Goal: Transaction & Acquisition: Purchase product/service

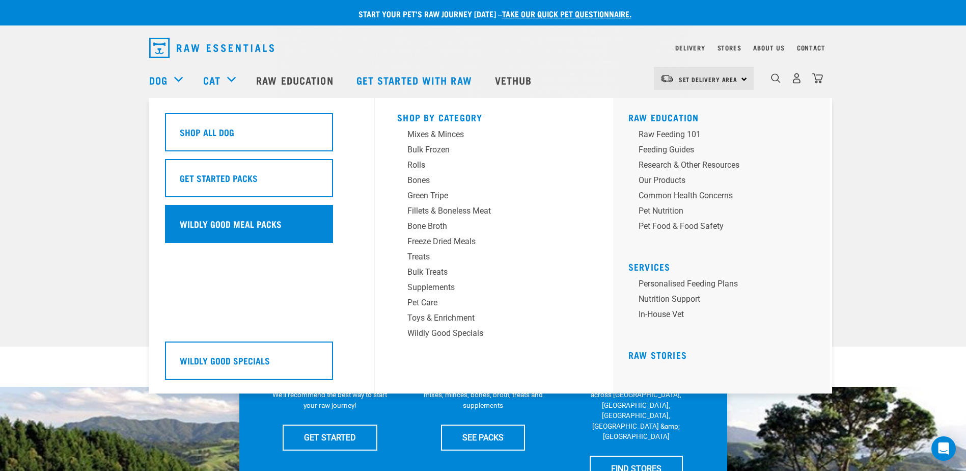
click at [231, 207] on div "Wildly Good Meal Packs" at bounding box center [249, 224] width 168 height 38
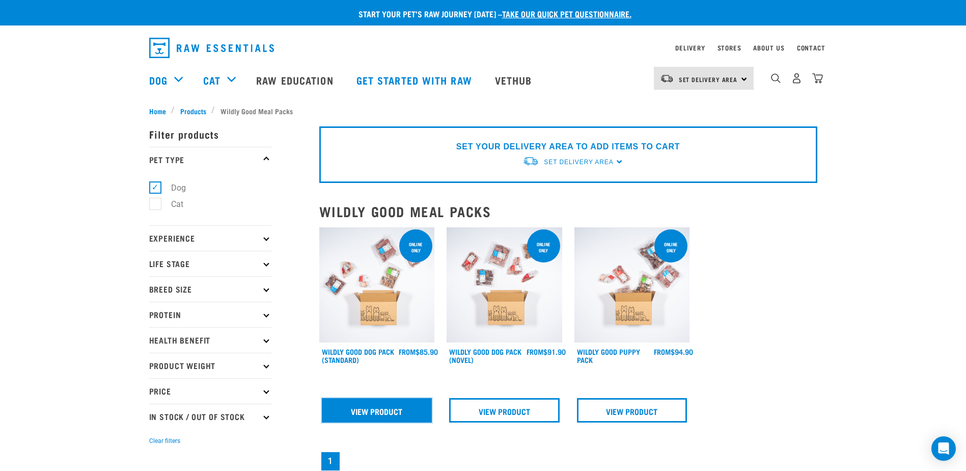
click at [403, 403] on link "View Product" at bounding box center [377, 410] width 111 height 24
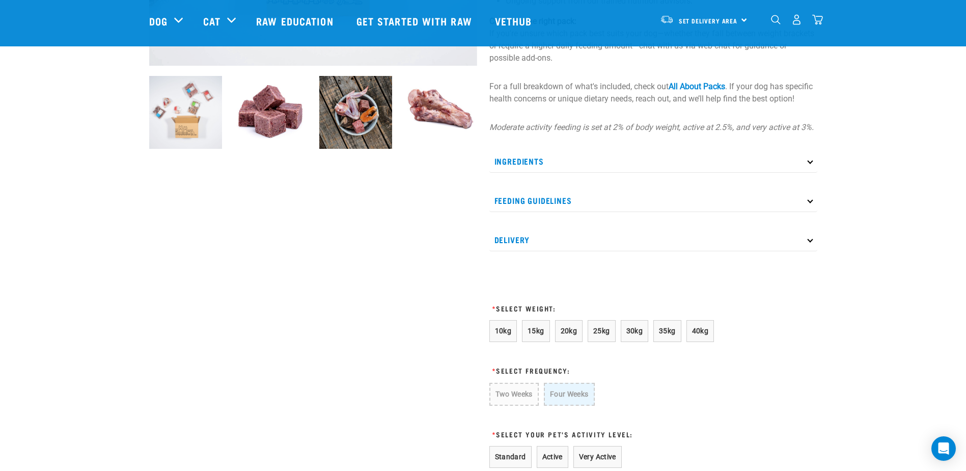
scroll to position [357, 0]
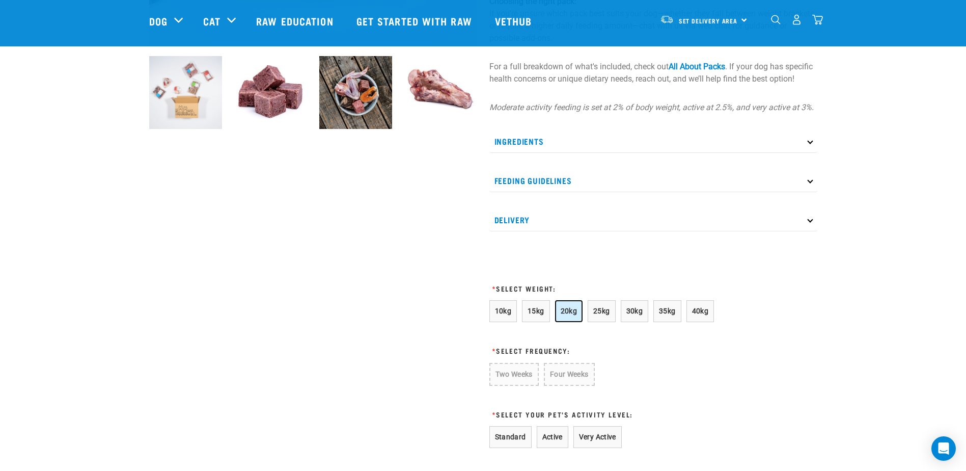
click at [574, 315] on span "20kg" at bounding box center [569, 311] width 17 height 8
click at [526, 383] on button "Two Weeks" at bounding box center [514, 374] width 48 height 22
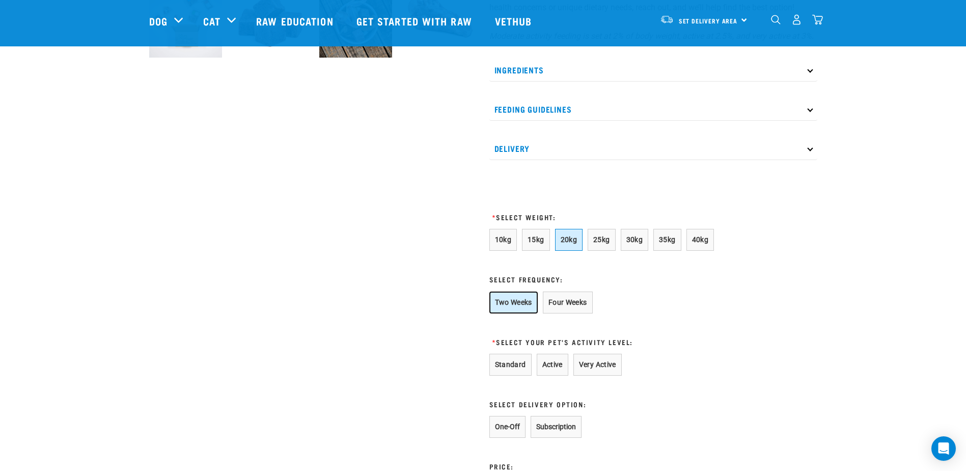
scroll to position [458, 0]
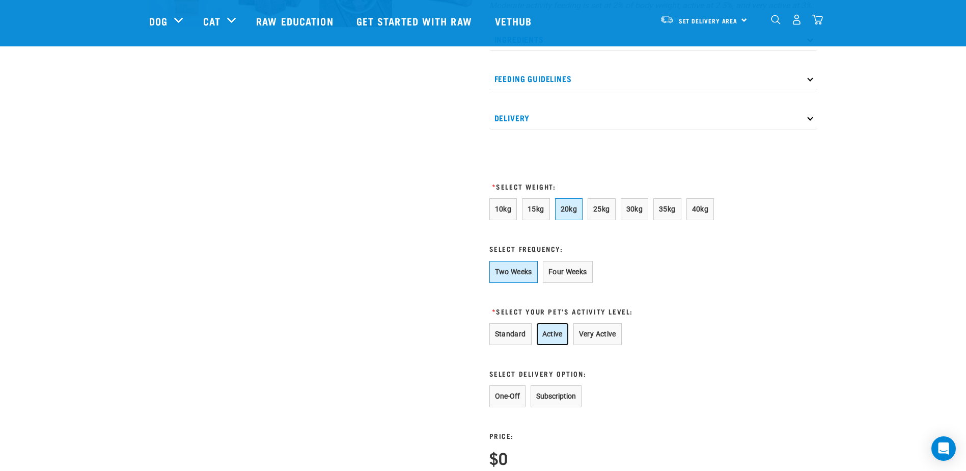
click at [546, 345] on button "Active" at bounding box center [553, 334] width 32 height 22
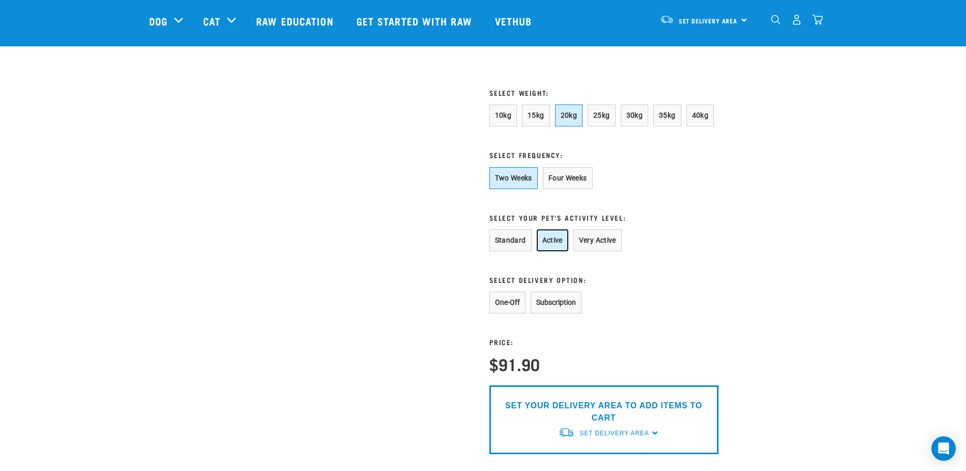
scroll to position [560, 0]
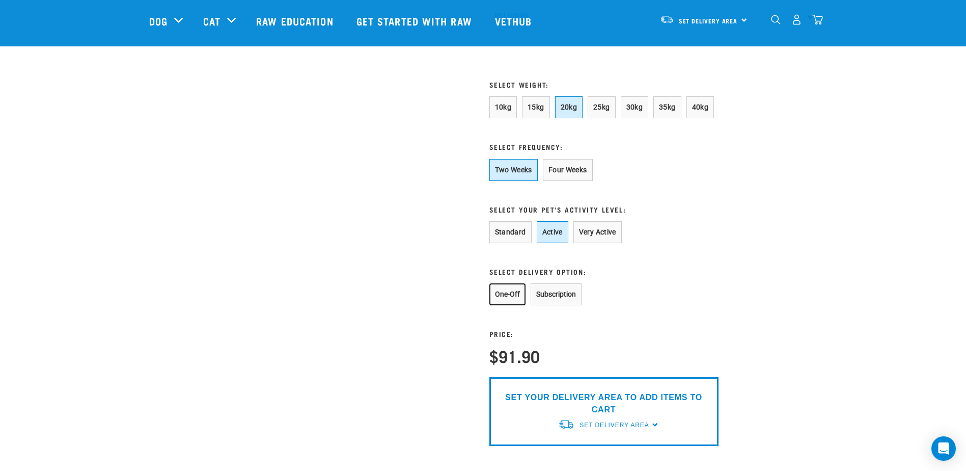
click at [512, 305] on button "One-Off" at bounding box center [508, 294] width 36 height 22
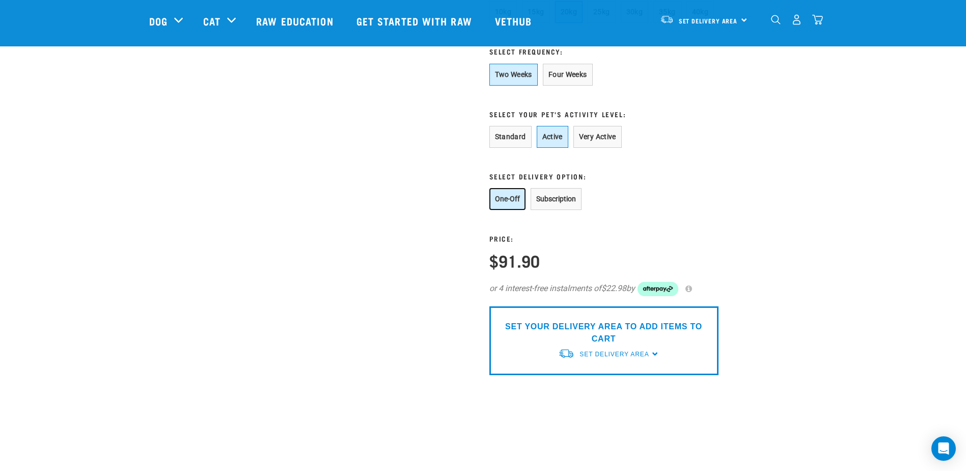
scroll to position [713, 0]
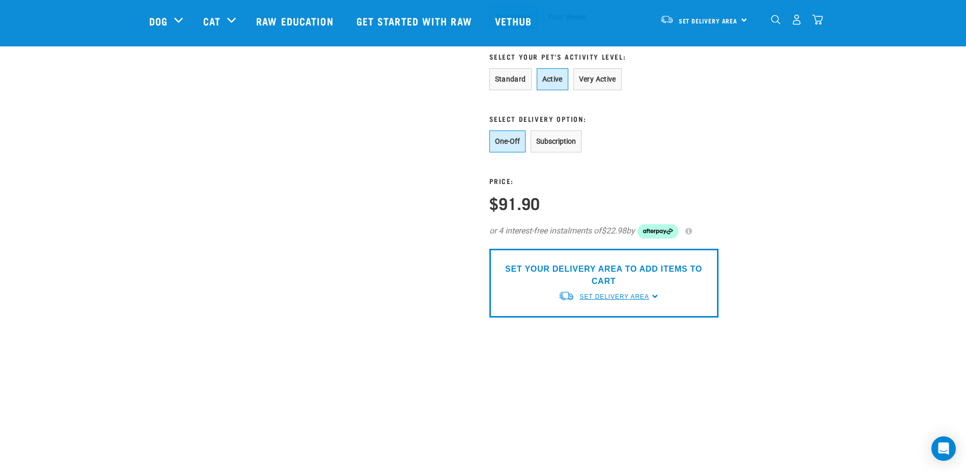
click at [631, 300] on span "Set Delivery Area" at bounding box center [614, 296] width 69 height 7
click at [638, 328] on link "[GEOGRAPHIC_DATA]" at bounding box center [608, 320] width 101 height 17
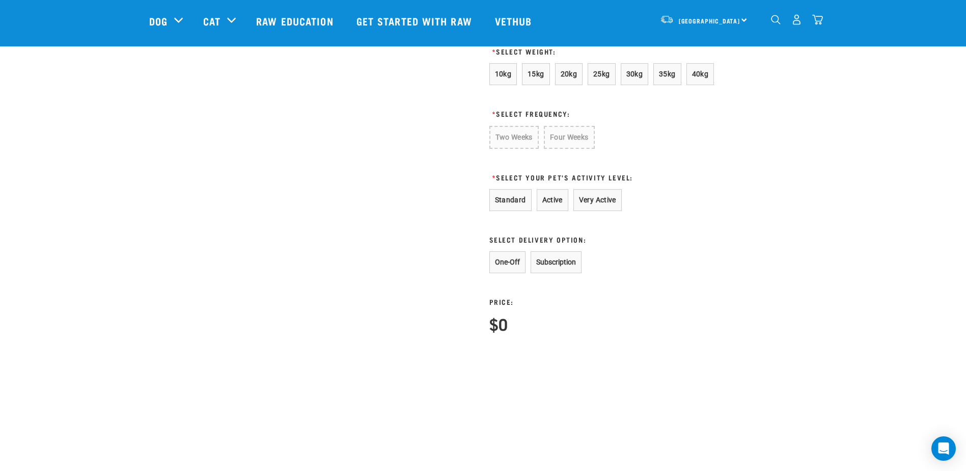
scroll to position [533, 0]
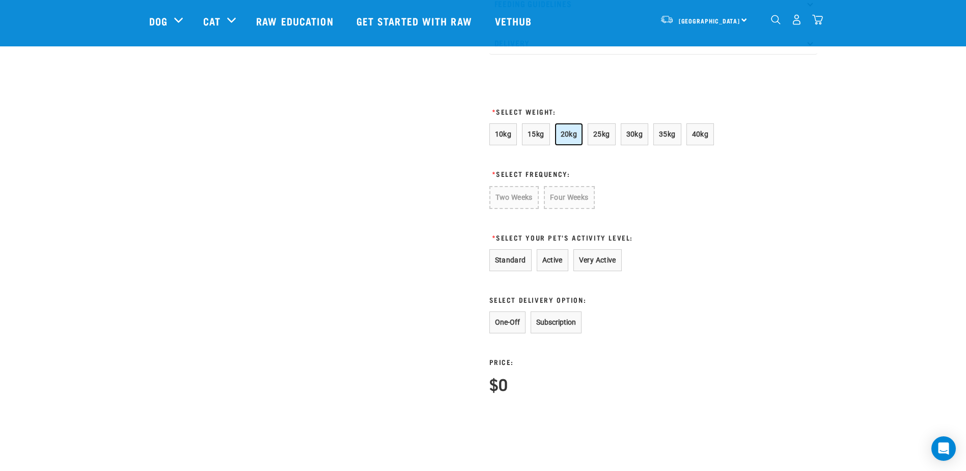
drag, startPoint x: 571, startPoint y: 146, endPoint x: 570, endPoint y: 152, distance: 6.6
click at [571, 138] on span "20kg" at bounding box center [569, 134] width 17 height 8
click at [522, 208] on button "Two Weeks" at bounding box center [514, 197] width 48 height 22
click at [552, 270] on button "Active" at bounding box center [553, 259] width 32 height 22
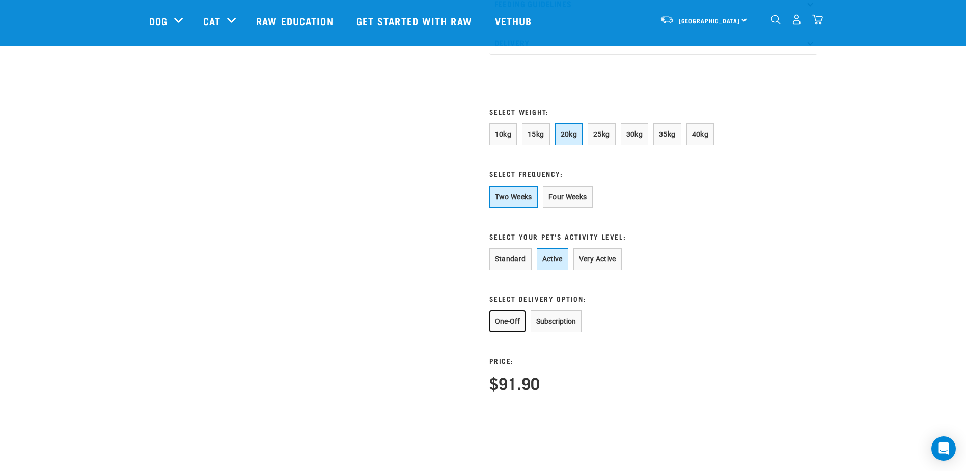
click at [495, 331] on button "One-Off" at bounding box center [508, 321] width 36 height 22
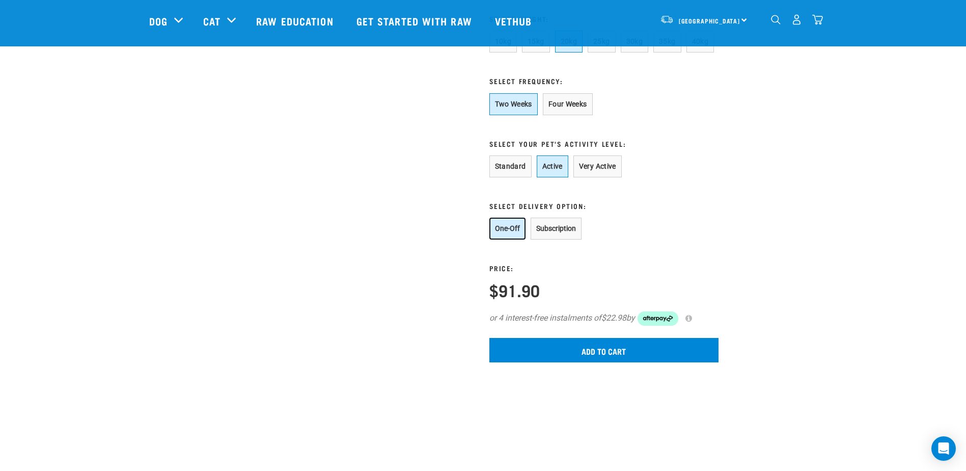
scroll to position [635, 0]
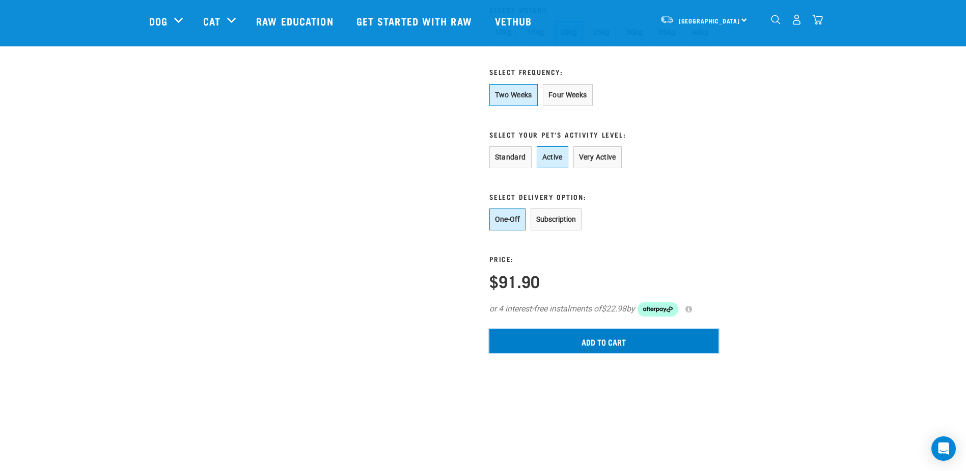
click at [619, 353] on input "Add to cart" at bounding box center [604, 341] width 229 height 24
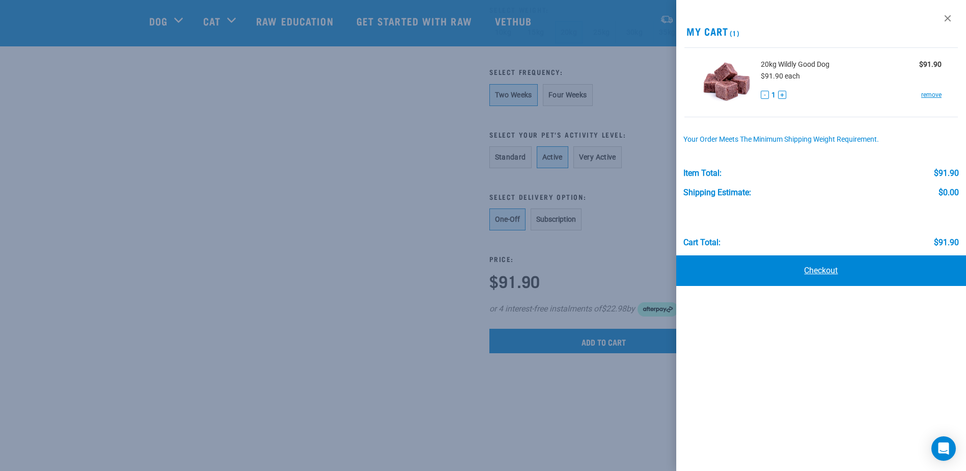
click at [834, 271] on link "Checkout" at bounding box center [822, 270] width 290 height 31
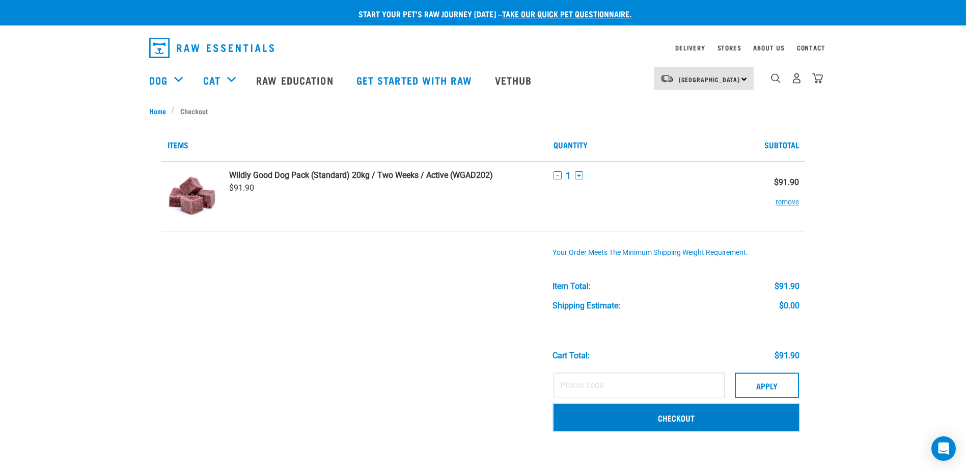
click at [698, 423] on link "Checkout" at bounding box center [677, 417] width 246 height 26
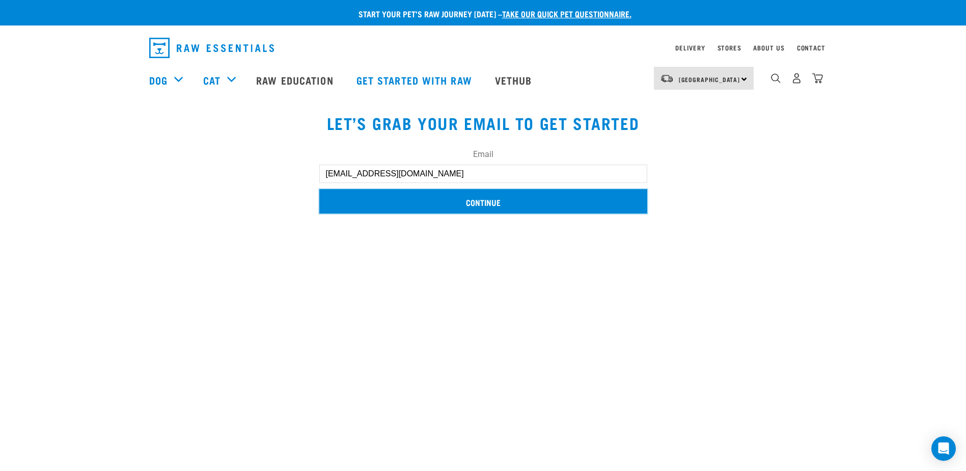
click at [439, 205] on input "Continue" at bounding box center [483, 201] width 328 height 24
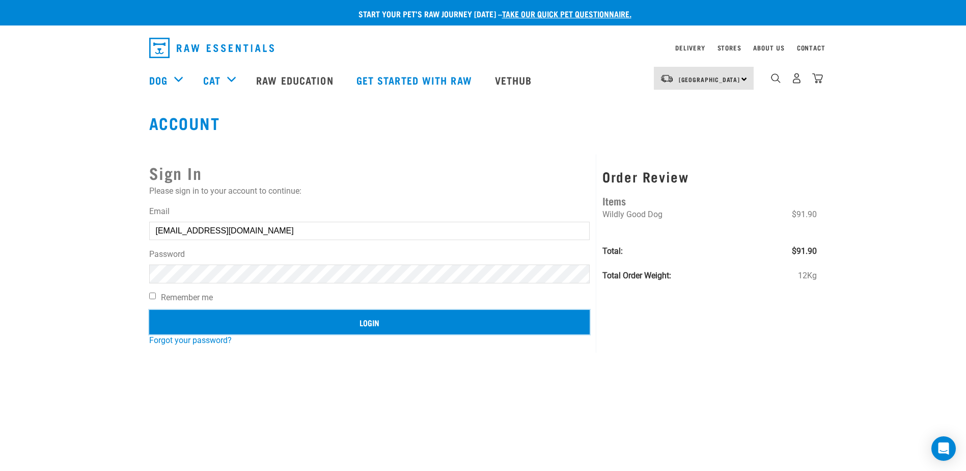
click at [422, 318] on input "Login" at bounding box center [369, 322] width 441 height 24
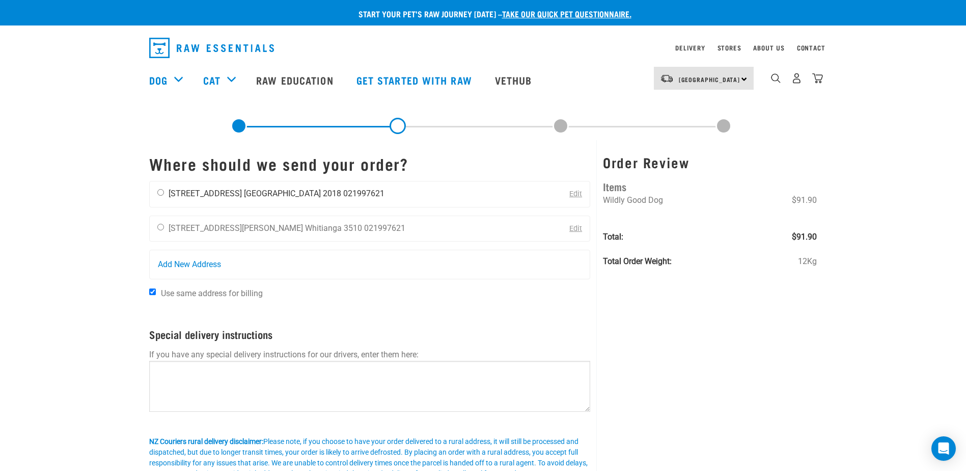
click at [163, 195] on input "radio" at bounding box center [160, 192] width 7 height 7
radio input "true"
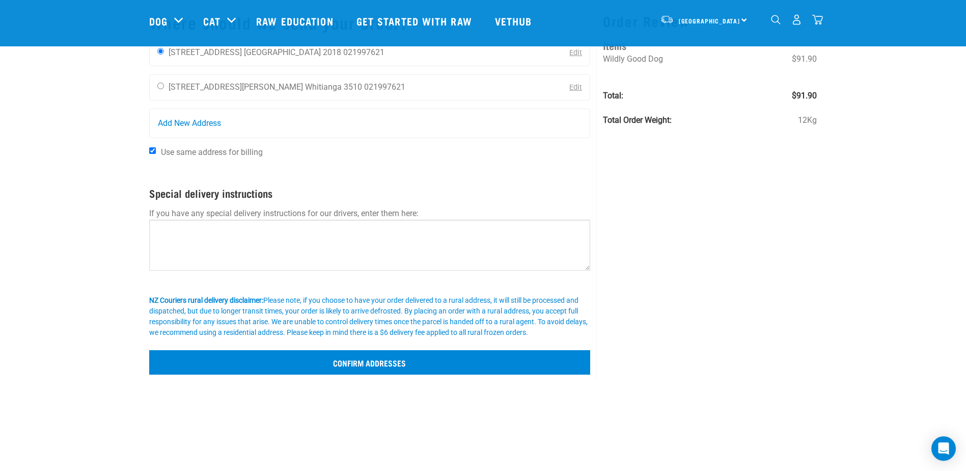
scroll to position [51, 0]
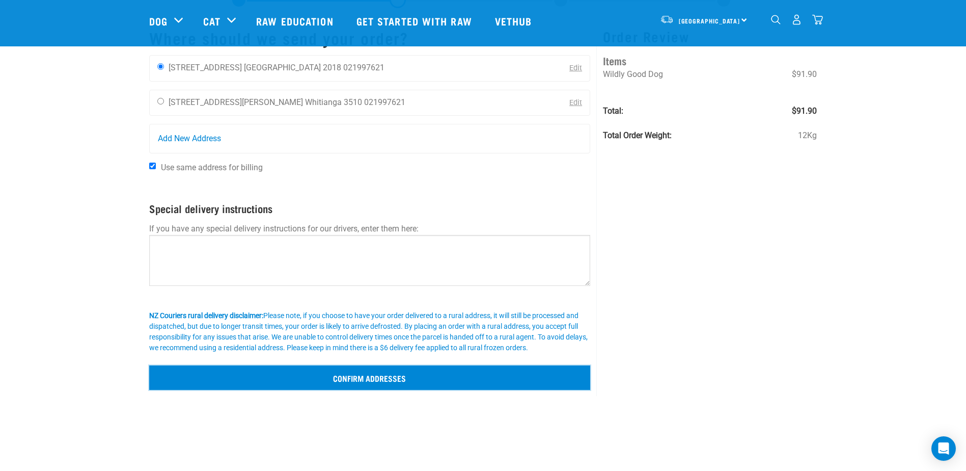
click at [424, 389] on input "Confirm addresses" at bounding box center [370, 377] width 442 height 24
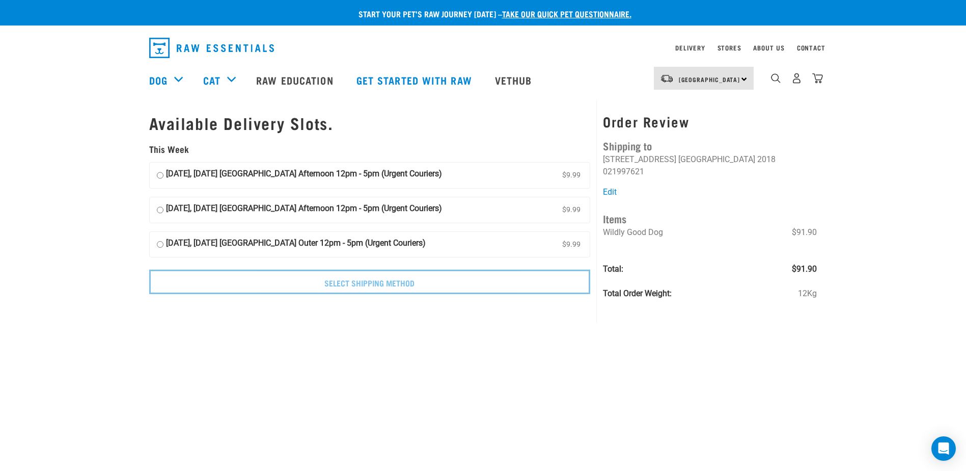
click at [188, 171] on strong "27 August, Wednesday Auckland Afternoon 12pm - 5pm (Urgent Couriers)" at bounding box center [304, 175] width 276 height 15
click at [164, 171] on input "27 August, Wednesday Auckland Afternoon 12pm - 5pm (Urgent Couriers) $9.99" at bounding box center [160, 175] width 7 height 15
radio input "true"
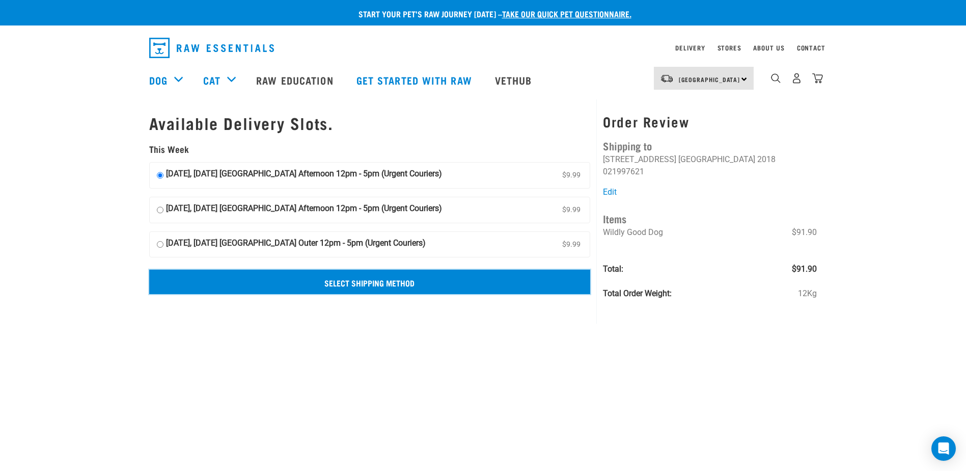
click at [425, 284] on input "Select Shipping Method" at bounding box center [370, 281] width 442 height 24
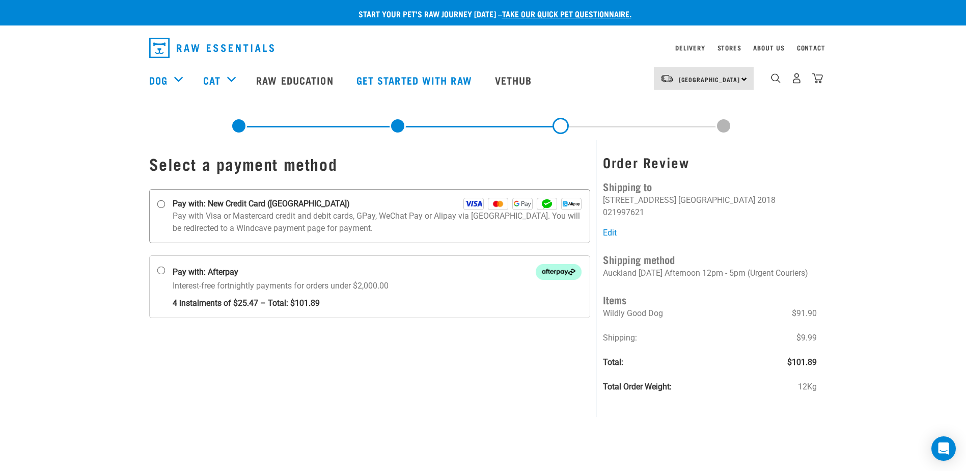
click at [222, 213] on p "Pay with Visa or Mastercard credit and debit cards, GPay, WeChat Pay or Alipay …" at bounding box center [378, 222] width 410 height 24
click at [165, 208] on input "Pay with: New Credit Card ([GEOGRAPHIC_DATA])" at bounding box center [161, 204] width 8 height 8
radio input "true"
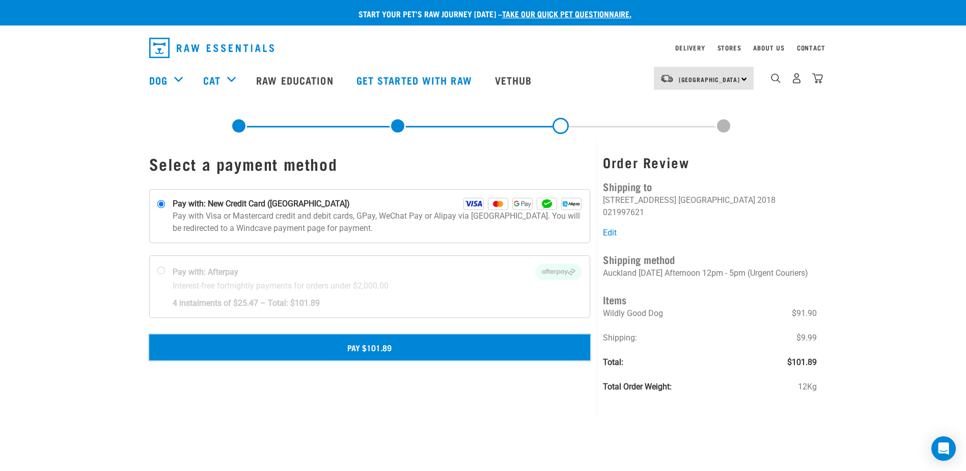
click at [431, 355] on button "Pay $101.89" at bounding box center [370, 346] width 442 height 25
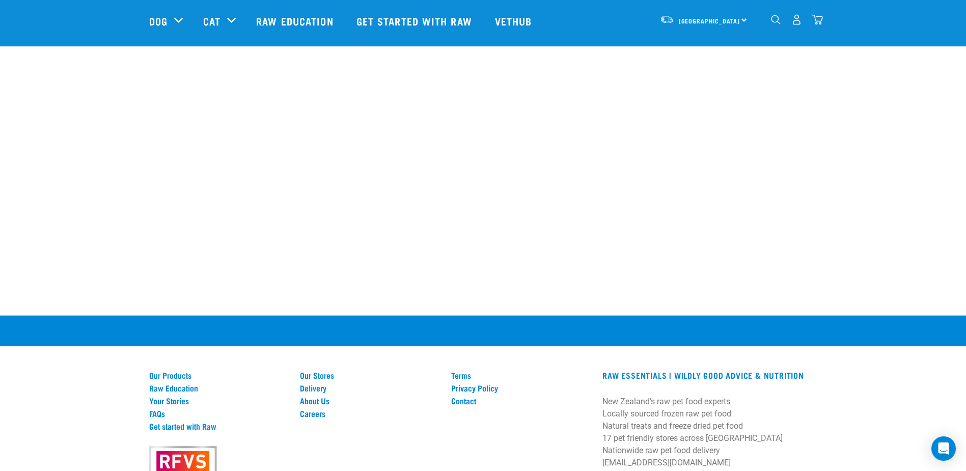
scroll to position [408, 0]
